Goal: Obtain resource: Obtain resource

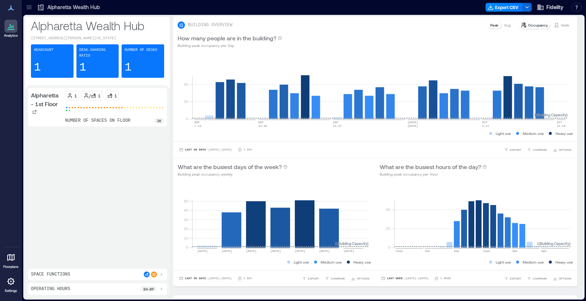
click at [43, 7] on icon at bounding box center [40, 8] width 5 height 6
click at [40, 7] on icon at bounding box center [40, 7] width 7 height 7
click at [26, 6] on icon at bounding box center [28, 7] width 7 height 7
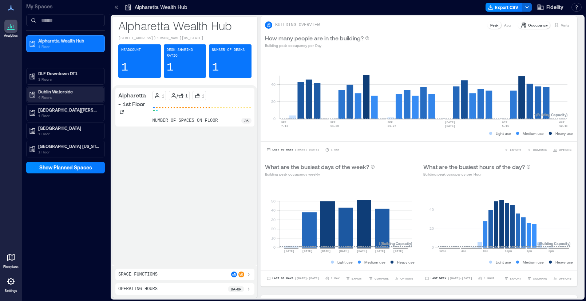
click at [58, 92] on p "Dublin Waterside" at bounding box center [68, 92] width 61 height 6
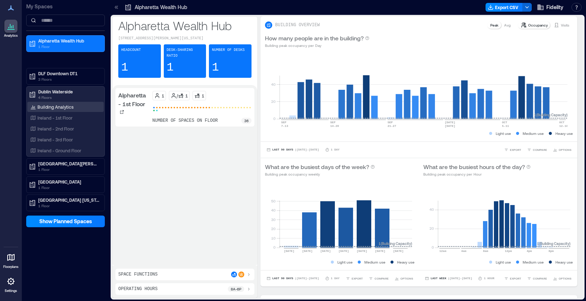
click at [57, 109] on p "Building Analytics" at bounding box center [55, 107] width 36 height 6
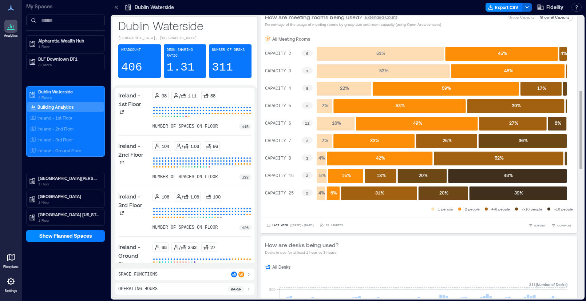
scroll to position [249, 0]
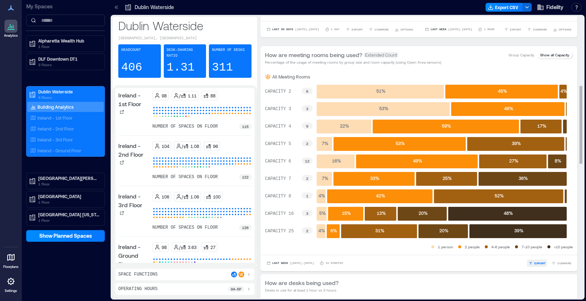
click at [534, 265] on span "EXPORT" at bounding box center [539, 263] width 11 height 4
click at [510, 262] on div "Last Week | [DATE] - [DATE] minutes EXPORT IMAGE COMPARE" at bounding box center [419, 263] width 308 height 7
click at [560, 265] on span "COMPARE" at bounding box center [564, 263] width 14 height 4
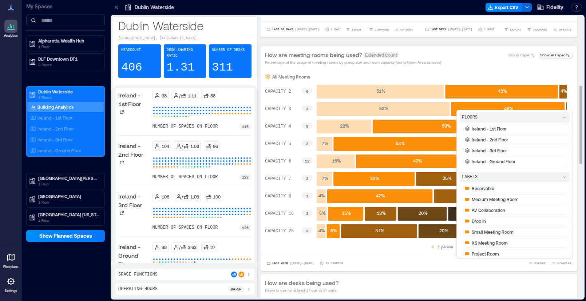
click at [438, 269] on div "Last Week | [DATE] - [DATE] minutes EXPORT COMPARE FLOORS [GEOGRAPHIC_DATA] - 1…" at bounding box center [419, 263] width 317 height 16
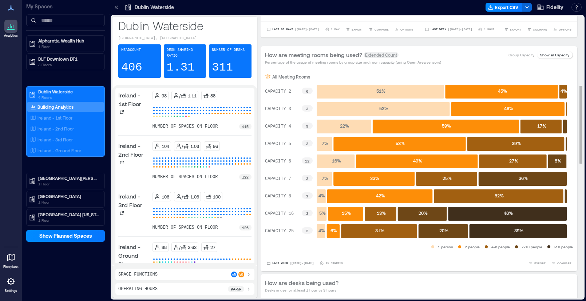
click at [519, 69] on div "How are meeting rooms being used? Extended Count Percentage of the usage of mee…" at bounding box center [419, 57] width 317 height 23
click at [534, 265] on span "EXPORT" at bounding box center [539, 263] width 11 height 4
click at [407, 262] on div "Last Week | [DATE] - [DATE] minutes EXPORT IMAGE COMPARE" at bounding box center [419, 263] width 308 height 7
click at [277, 264] on span "Last Week" at bounding box center [280, 264] width 16 height 0
click at [283, 253] on span "Custom" at bounding box center [280, 251] width 16 height 5
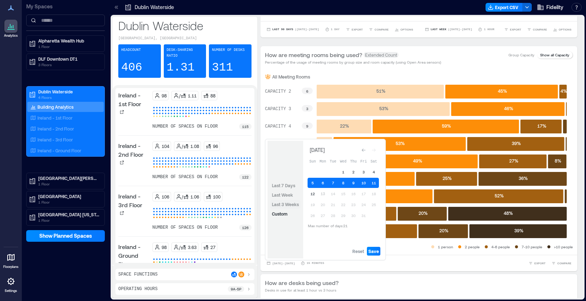
click at [287, 205] on span "Last 3 Weeks" at bounding box center [285, 204] width 27 height 5
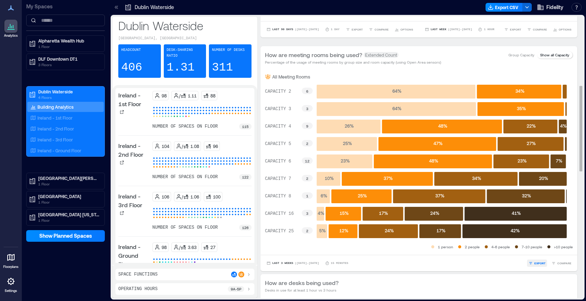
click at [534, 266] on span "EXPORT" at bounding box center [539, 263] width 11 height 4
click at [533, 253] on span "IMAGE" at bounding box center [537, 253] width 9 height 4
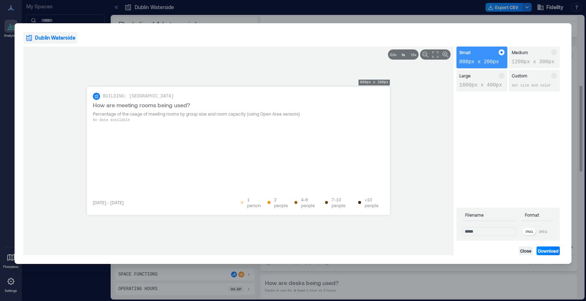
click at [477, 84] on p "1600px x 400px" at bounding box center [481, 85] width 45 height 7
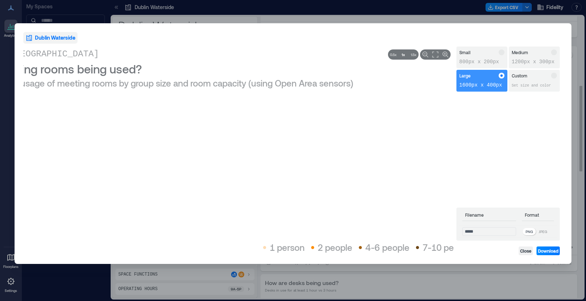
click at [530, 57] on div "Medium 1200px x 300px" at bounding box center [534, 58] width 51 height 22
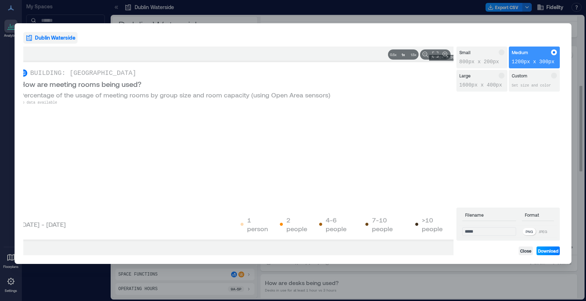
click at [546, 252] on span "Download" at bounding box center [548, 251] width 20 height 6
click at [526, 250] on span "Close" at bounding box center [525, 251] width 11 height 6
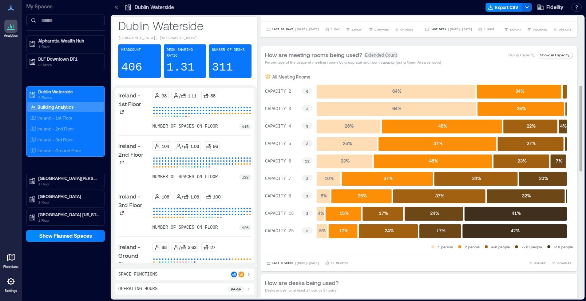
click at [517, 57] on p "Group Capacity" at bounding box center [522, 55] width 26 height 6
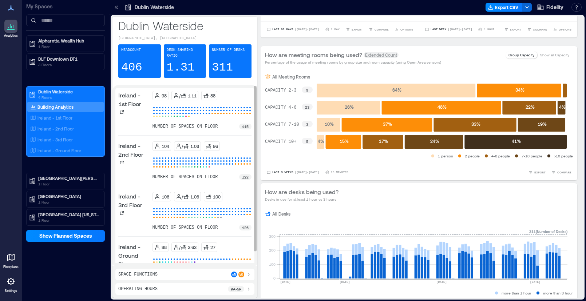
scroll to position [16, 0]
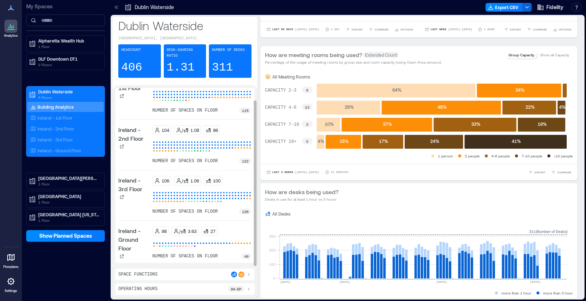
click at [134, 135] on p "Ireland - 2nd Floor" at bounding box center [133, 134] width 31 height 17
click at [121, 146] on icon at bounding box center [122, 147] width 4 height 4
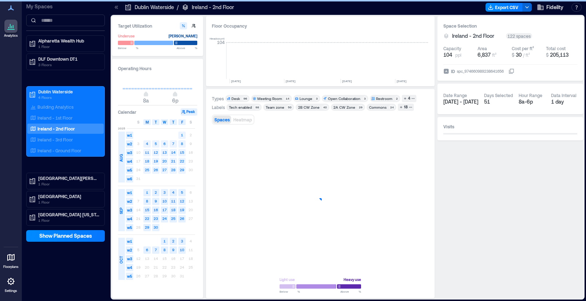
scroll to position [0, 2152]
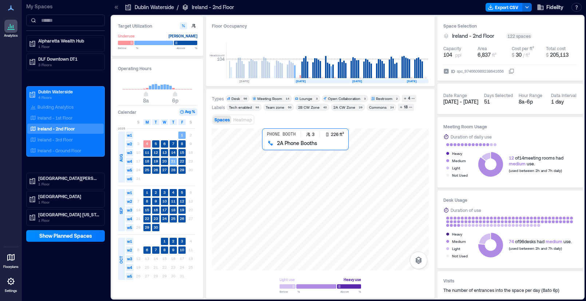
click at [275, 166] on div at bounding box center [320, 200] width 217 height 142
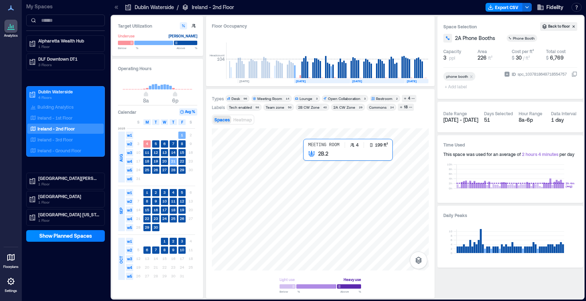
click at [321, 165] on div at bounding box center [320, 200] width 217 height 142
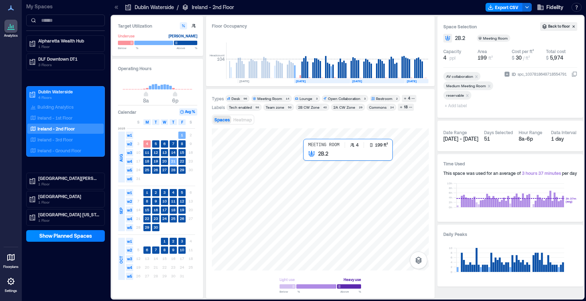
click at [322, 166] on div at bounding box center [320, 200] width 217 height 142
